Goal: Navigation & Orientation: Find specific page/section

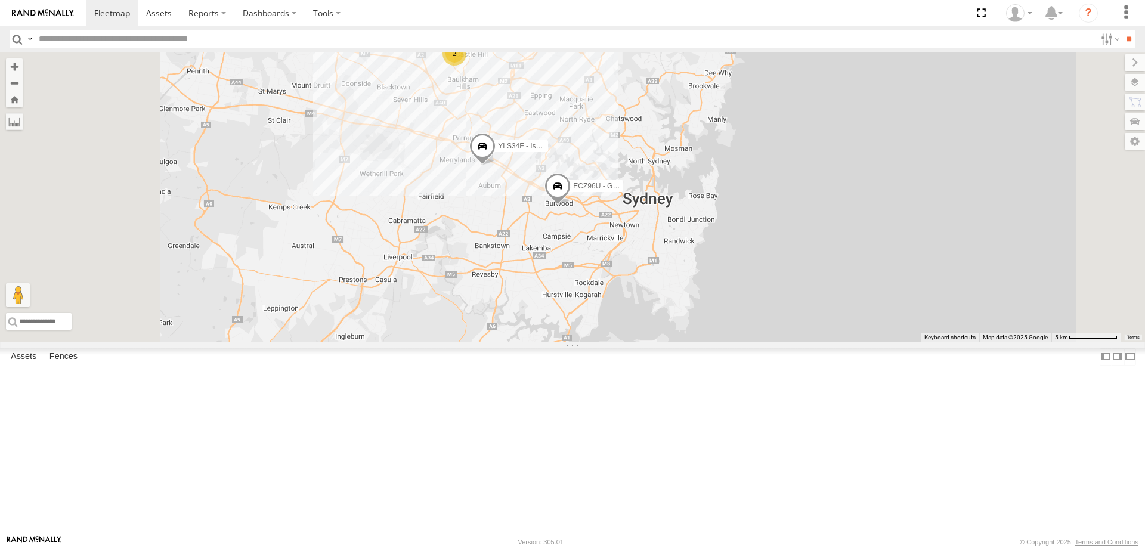
drag, startPoint x: 639, startPoint y: 196, endPoint x: 666, endPoint y: 268, distance: 76.8
click at [666, 268] on div "YLI19N - Isuzu DMAX ECZ96U - Great Wall CS45WU - LDV YLI01U - Isuzu DMAX YLS34F…" at bounding box center [572, 196] width 1145 height 289
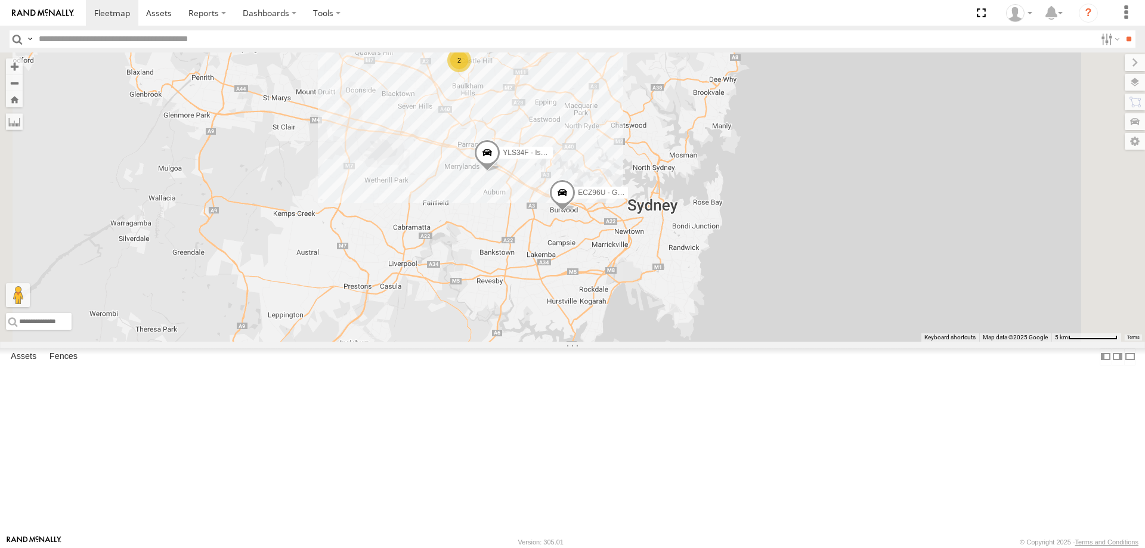
click at [575, 212] on span at bounding box center [562, 196] width 26 height 32
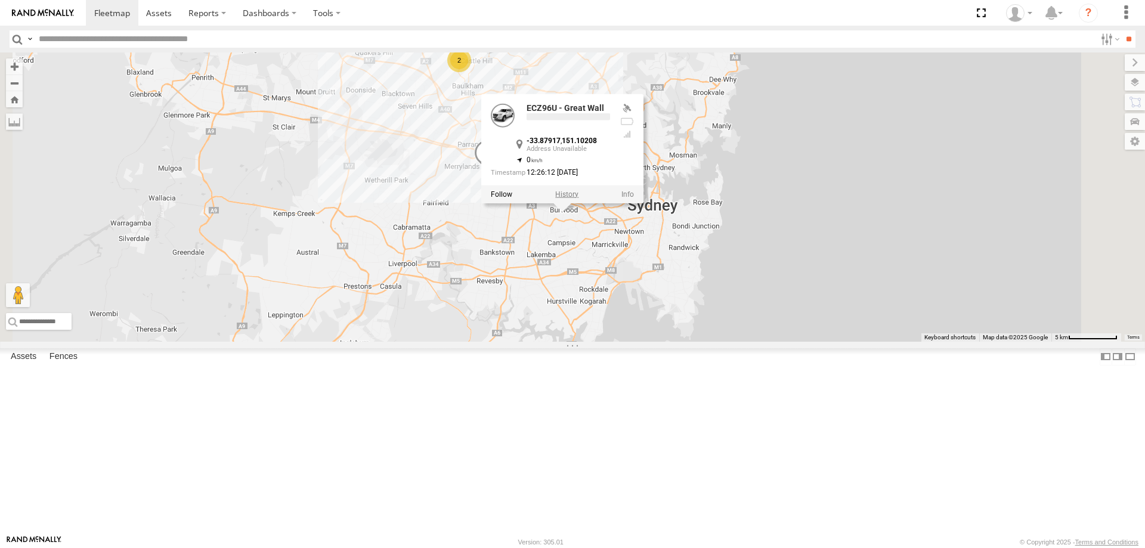
click at [578, 198] on label at bounding box center [566, 194] width 23 height 8
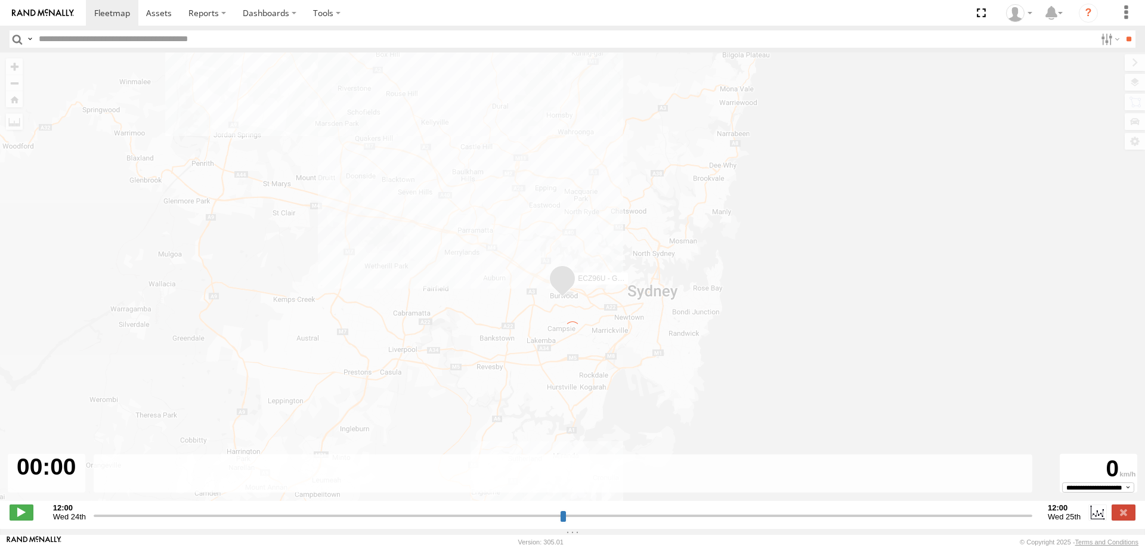
type input "**********"
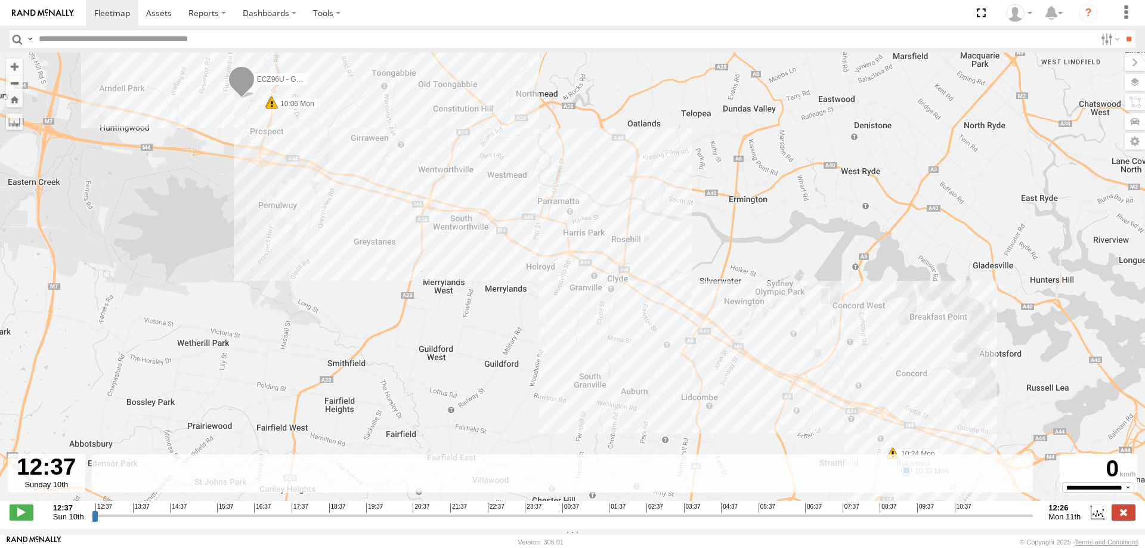
click at [1121, 520] on label at bounding box center [1124, 513] width 24 height 16
